Goal: Transaction & Acquisition: Obtain resource

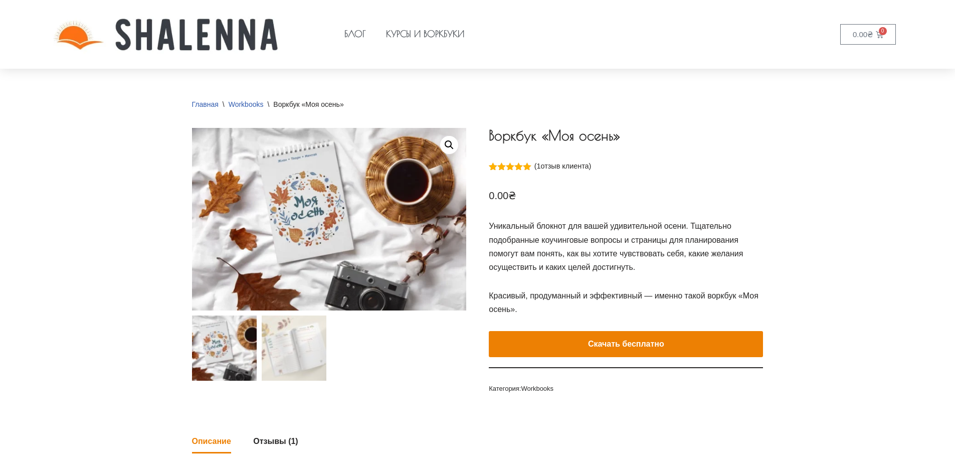
click at [644, 342] on e-page-transition at bounding box center [477, 230] width 955 height 461
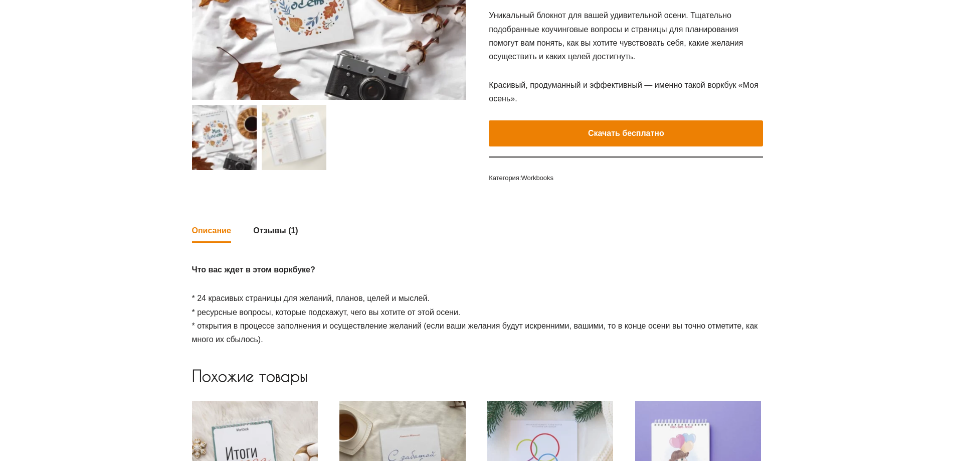
scroll to position [200, 0]
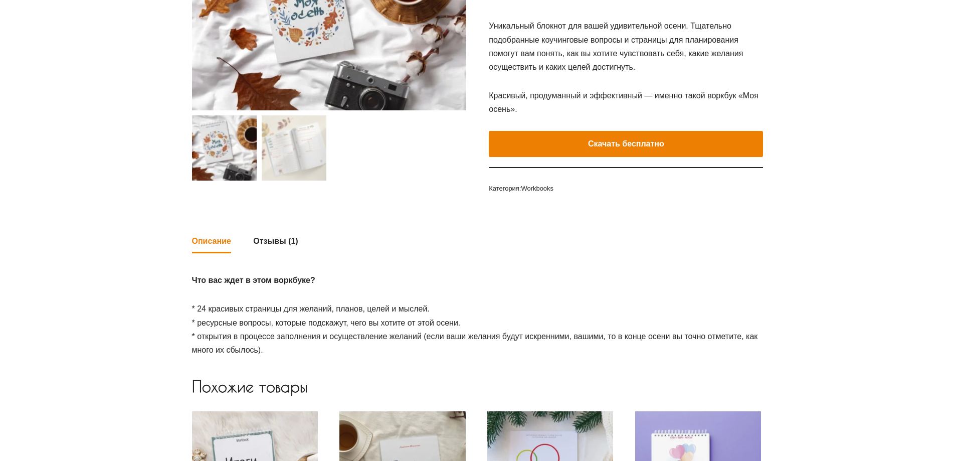
click at [608, 145] on button "Скачать бесплатно" at bounding box center [626, 144] width 274 height 26
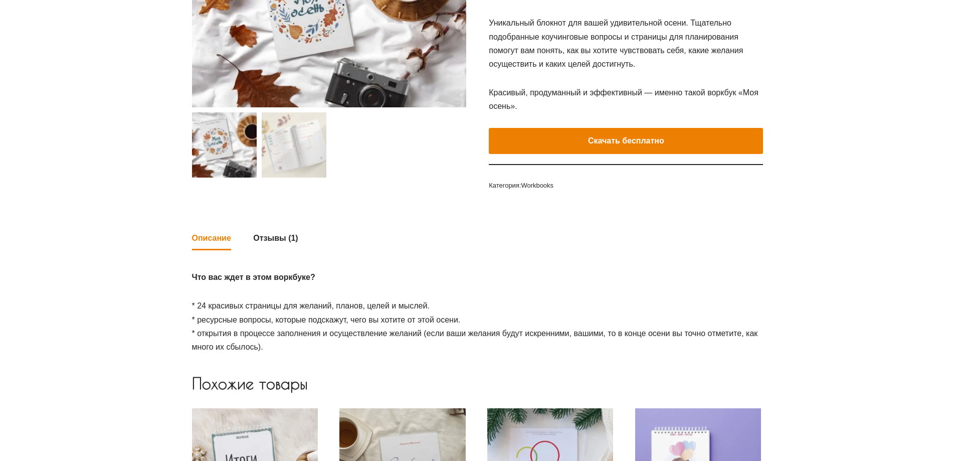
scroll to position [500, 0]
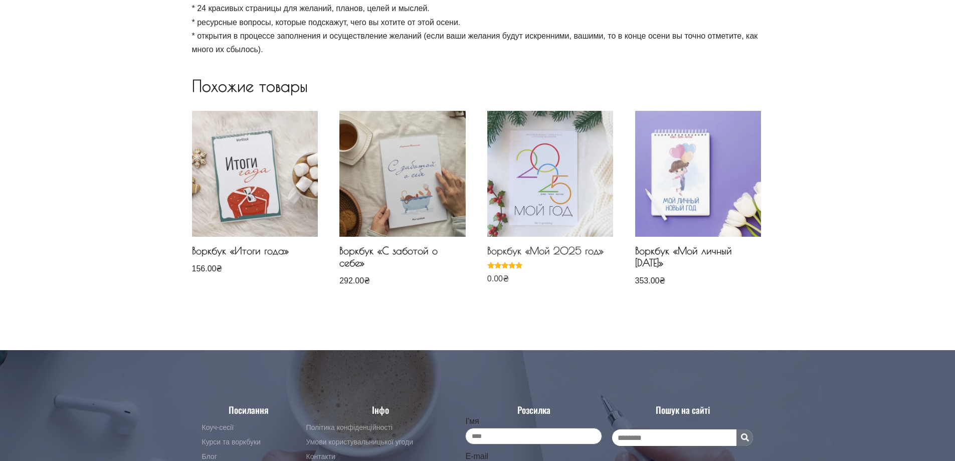
click at [533, 228] on img at bounding box center [550, 174] width 126 height 126
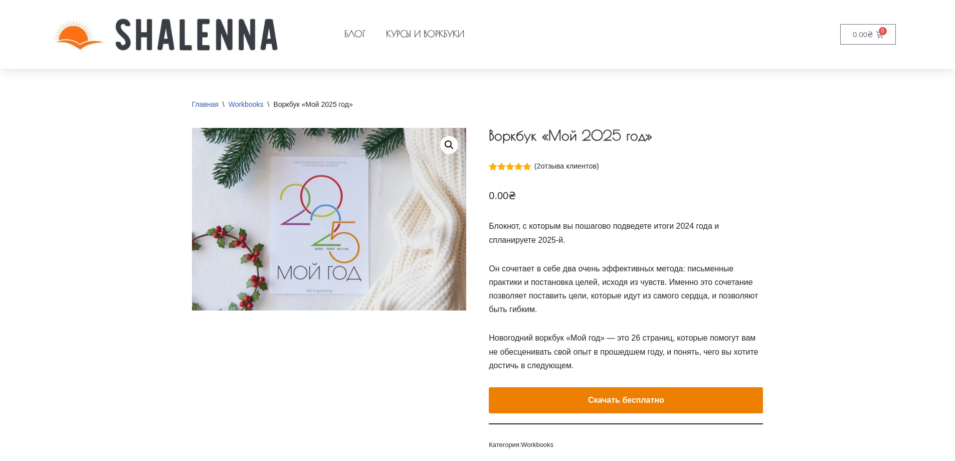
click at [627, 402] on button "Скачать бесплатно" at bounding box center [626, 400] width 274 height 26
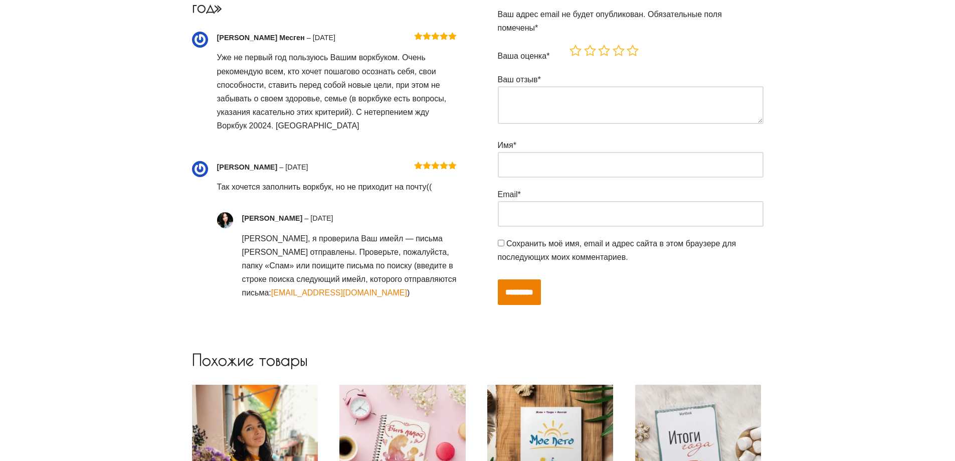
scroll to position [752, 0]
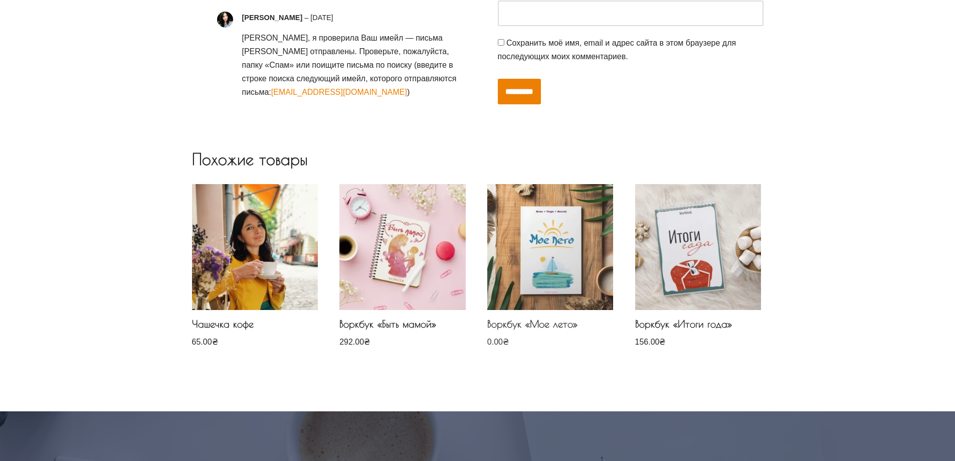
click at [506, 276] on img at bounding box center [550, 247] width 126 height 126
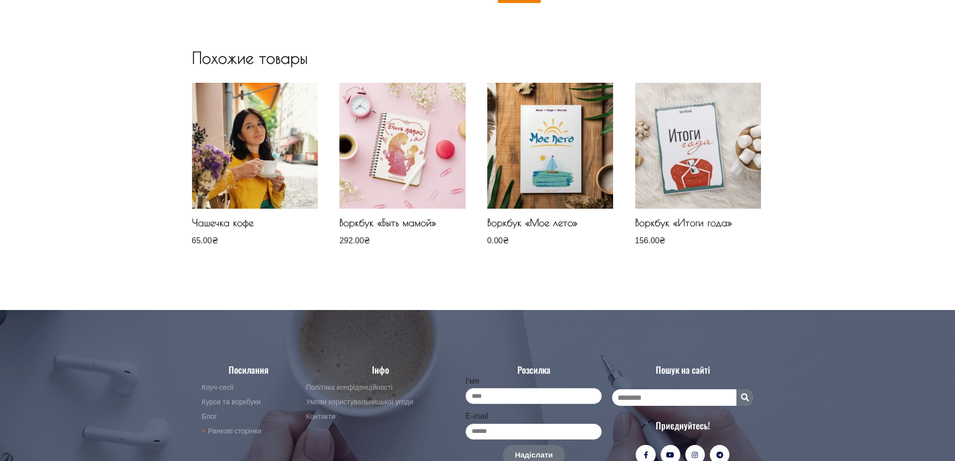
scroll to position [915, 0]
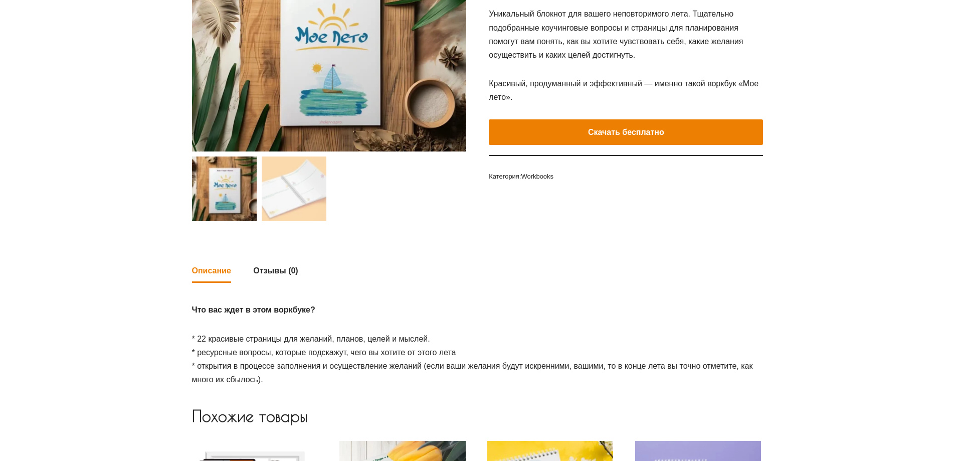
scroll to position [63, 0]
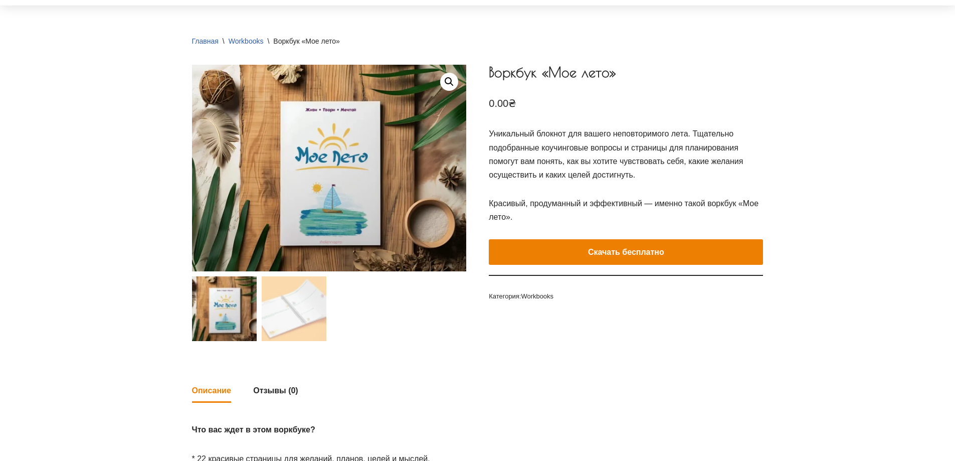
click at [519, 251] on button "Скачать бесплатно" at bounding box center [626, 252] width 274 height 26
